Goal: Information Seeking & Learning: Learn about a topic

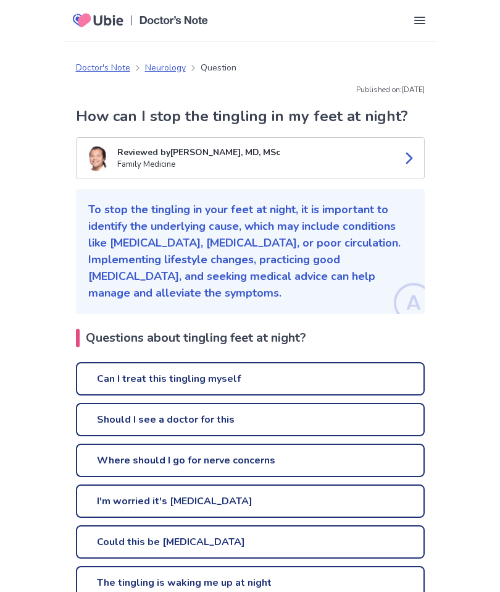
click at [247, 388] on link "Can I treat this tingling myself" at bounding box center [250, 378] width 349 height 33
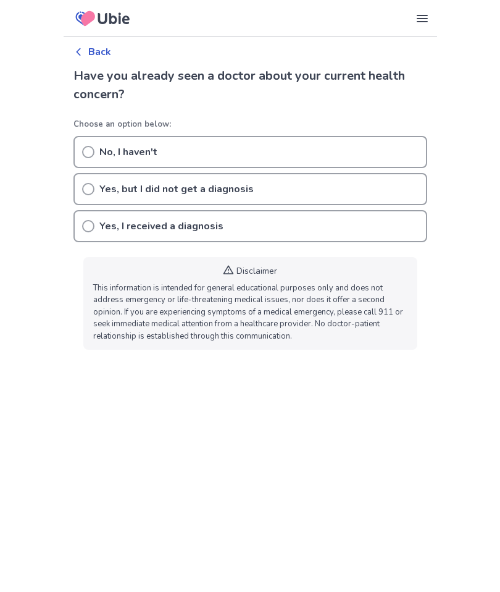
click at [86, 154] on icon at bounding box center [88, 152] width 12 height 12
